Goal: Find specific page/section: Find specific page/section

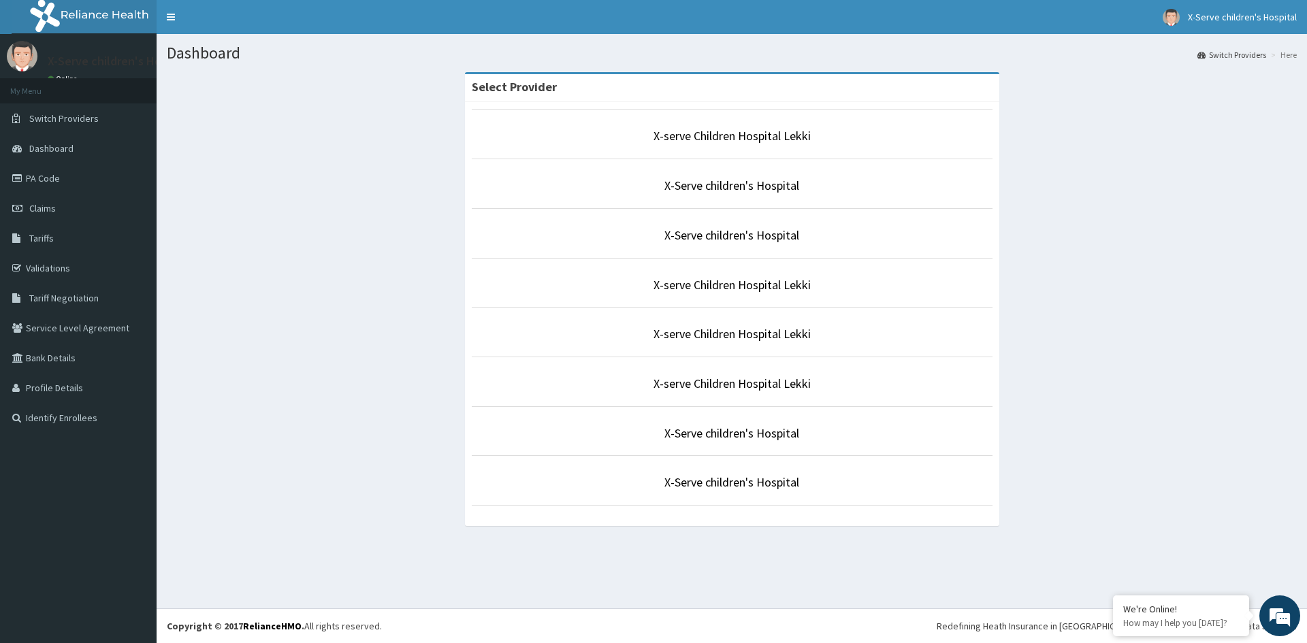
click at [833, 140] on p "X-serve Children Hospital Lekki" at bounding box center [732, 136] width 521 height 18
click at [839, 133] on p "X-serve Children Hospital Lekki" at bounding box center [732, 136] width 521 height 18
click at [842, 132] on p "X-serve Children Hospital Lekki" at bounding box center [732, 136] width 521 height 18
click at [1089, 183] on div "Select Provider X-serve Children Hospital Lekki X-Serve children's Hospital X-S…" at bounding box center [732, 306] width 1130 height 468
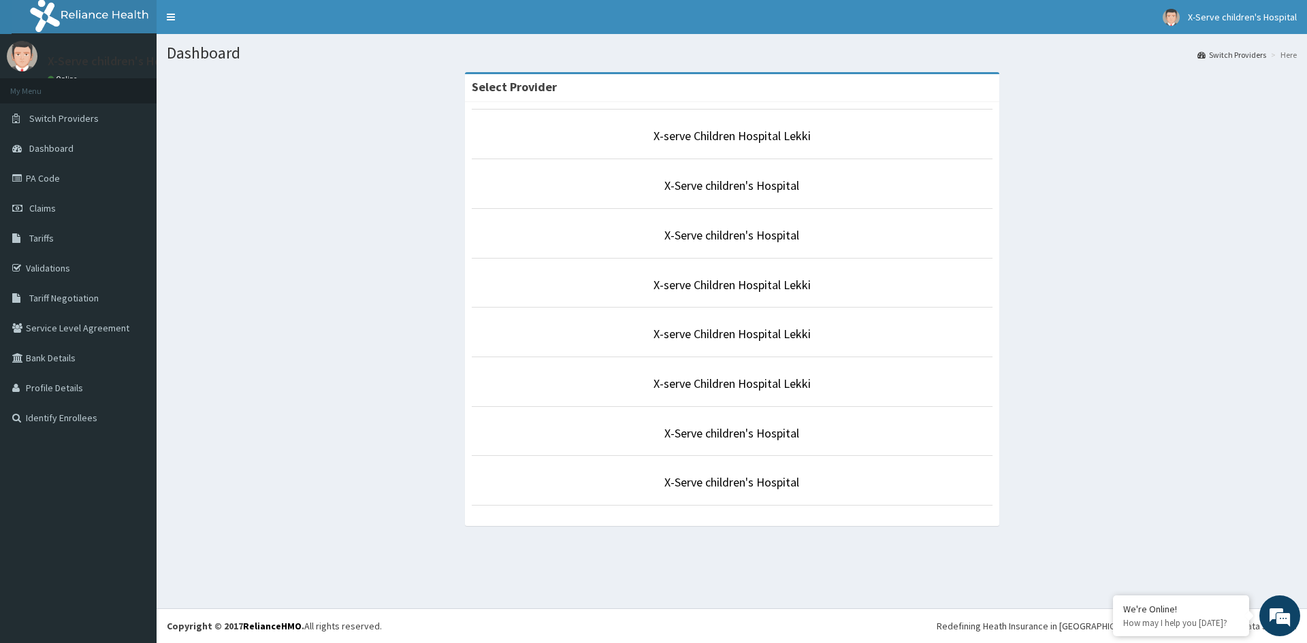
click at [823, 131] on p "X-serve Children Hospital Lekki" at bounding box center [732, 136] width 521 height 18
click at [785, 138] on link "X-serve Children Hospital Lekki" at bounding box center [732, 136] width 157 height 16
click at [738, 139] on link "X-serve Children Hospital Lekki" at bounding box center [732, 136] width 157 height 16
click at [89, 234] on link "Tariffs" at bounding box center [78, 238] width 157 height 30
click at [846, 138] on p "X-serve Children Hospital Lekki" at bounding box center [732, 136] width 521 height 18
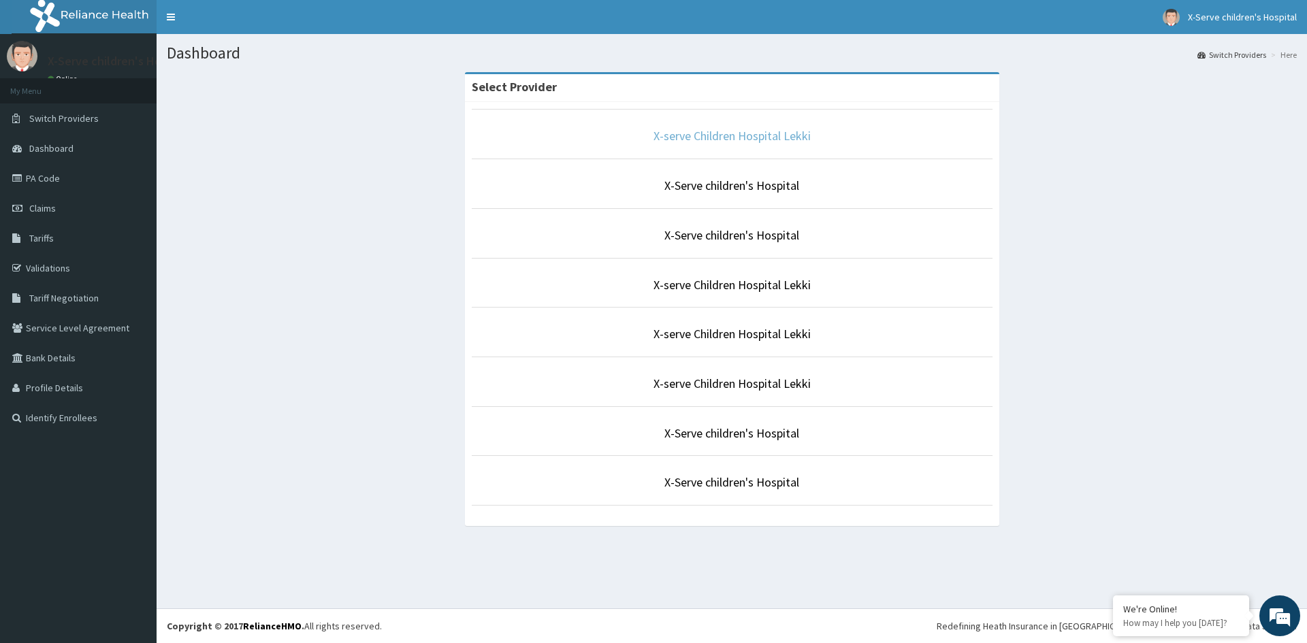
click at [658, 140] on link "X-serve Children Hospital Lekki" at bounding box center [732, 136] width 157 height 16
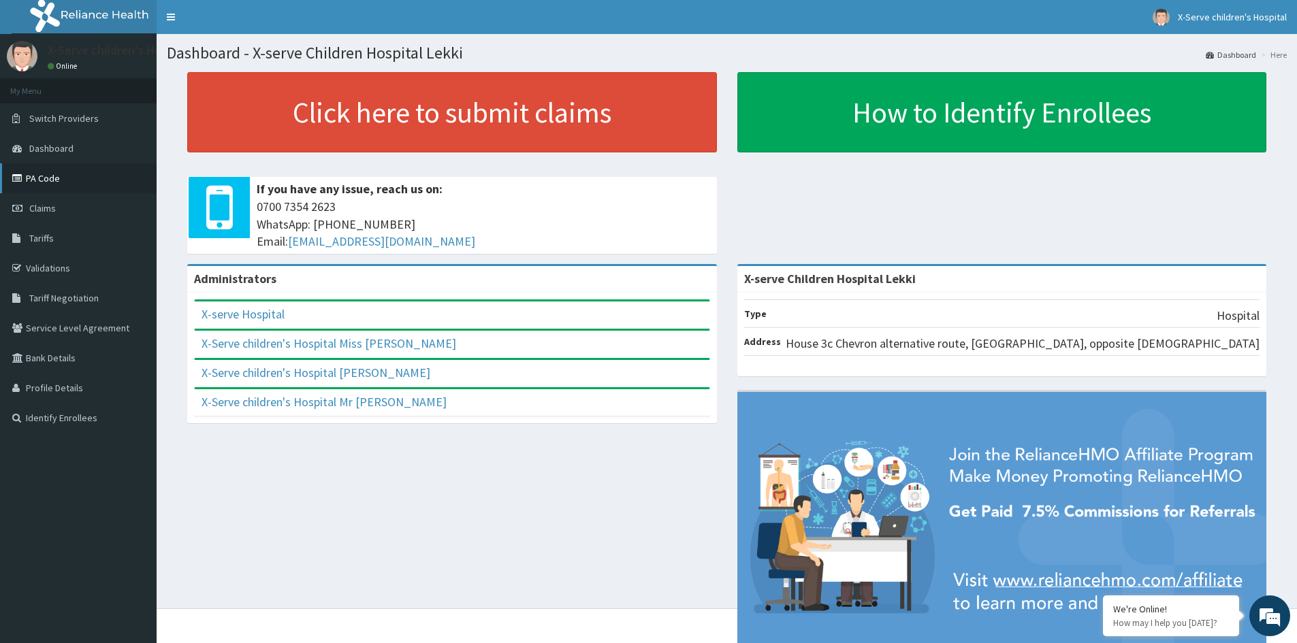
click at [95, 179] on link "PA Code" at bounding box center [78, 178] width 157 height 30
